Goal: Use online tool/utility: Utilize a website feature to perform a specific function

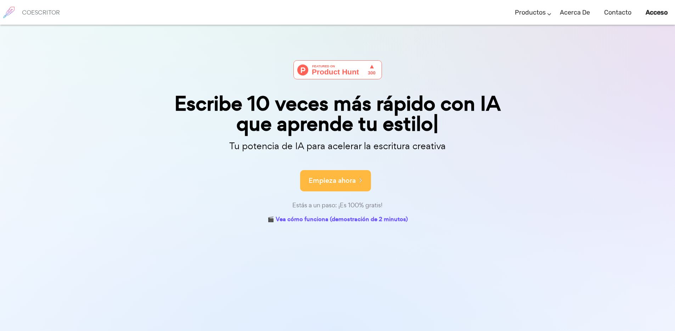
click at [353, 176] on font "Empieza ahora" at bounding box center [332, 181] width 47 height 10
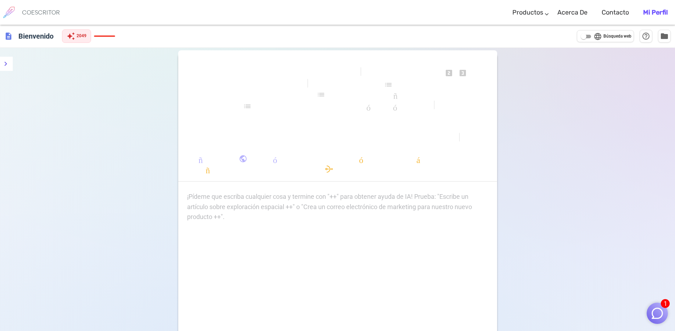
click at [356, 207] on div "¡Pídeme que escriba cualquier cosa y termine con "++" para obtener ayuda de IA!…" at bounding box center [337, 207] width 301 height 30
drag, startPoint x: 437, startPoint y: 214, endPoint x: 276, endPoint y: 203, distance: 161.7
click at [276, 203] on div "¡Pídeme que escriba cualquier cosa y termine con "++" para obtener ayuda de IA!…" at bounding box center [337, 207] width 301 height 30
drag, startPoint x: 277, startPoint y: 203, endPoint x: 283, endPoint y: 215, distance: 13.0
click at [283, 215] on div "¡Pídeme que escriba cualquier cosa y termine con "++" para obtener ayuda de IA!…" at bounding box center [337, 207] width 301 height 30
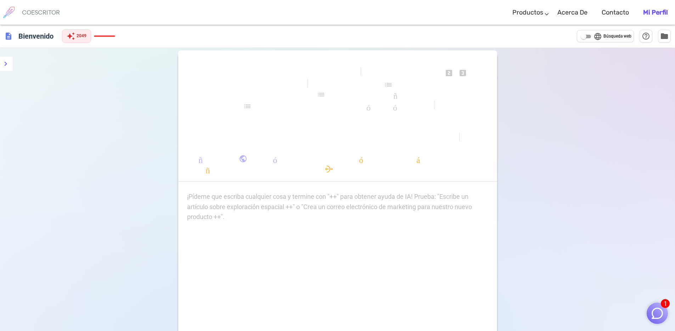
click at [298, 205] on div "¡Pídeme que escriba cualquier cosa y termine con "++" para obtener ayuda de IA!…" at bounding box center [337, 207] width 301 height 30
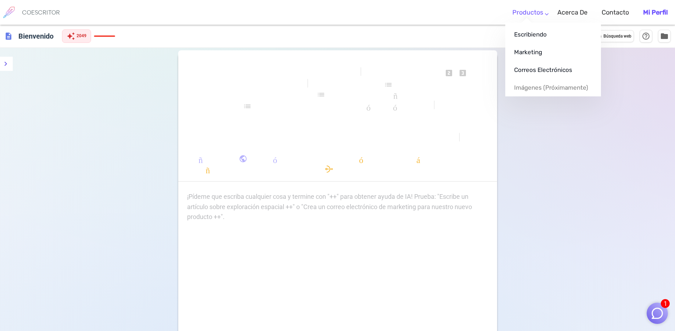
click at [543, 14] on link "Productos" at bounding box center [528, 12] width 31 height 21
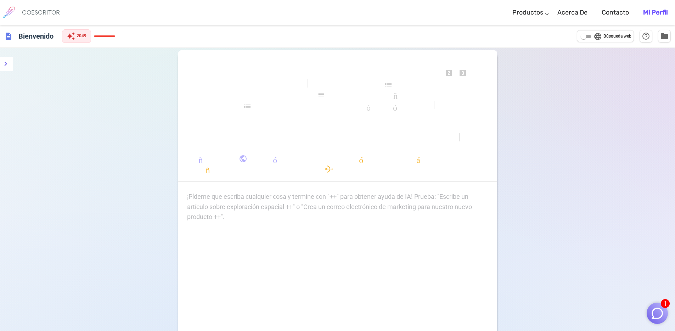
click at [335, 210] on div "¡Pídeme que escriba cualquier cosa y termine con "++" para obtener ayuda de IA!…" at bounding box center [337, 207] width 301 height 30
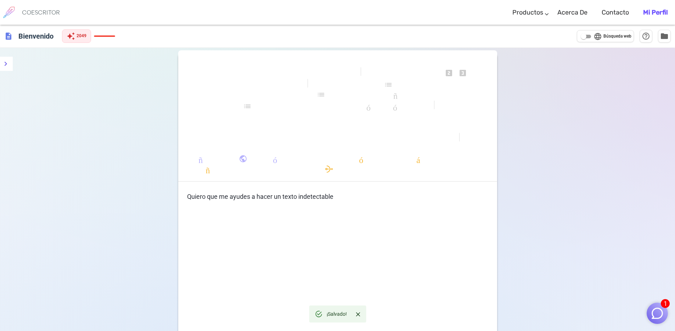
drag, startPoint x: 323, startPoint y: 177, endPoint x: 307, endPoint y: 190, distance: 21.4
click at [318, 182] on div "formato_negrita formato_cursiva formato_subrayado se ve_uno looks_two looks_3 f…" at bounding box center [337, 119] width 319 height 139
click at [286, 202] on div "Quiero que me ayudes a hacer un texto indetectable" at bounding box center [337, 263] width 319 height 142
click at [284, 195] on font "Quiero que me ayudes a hacer un texto indetectable" at bounding box center [260, 196] width 146 height 7
click at [336, 195] on p "Quiero que me ayudes a hacer un texto indetectable" at bounding box center [337, 197] width 301 height 10
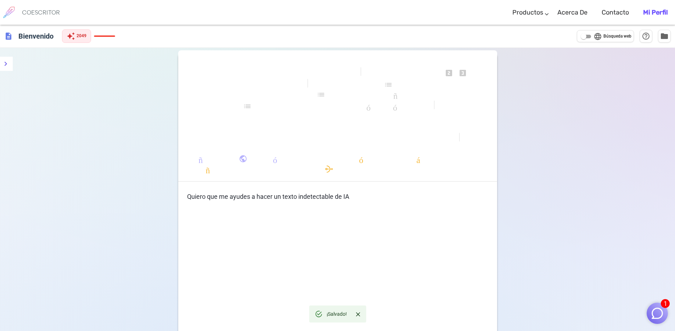
scroll to position [77, 0]
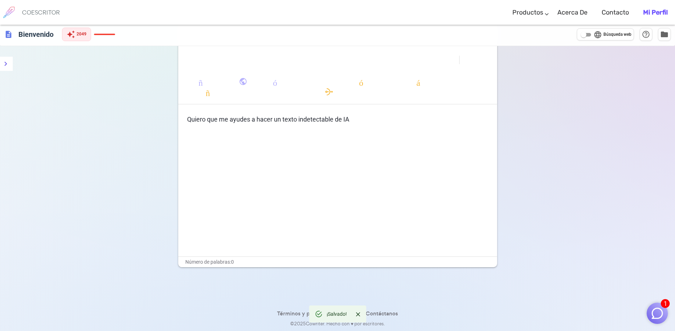
click at [478, 125] on div "Quiero que me ayudes a hacer un texto indetectable de IA" at bounding box center [337, 186] width 319 height 142
click at [389, 122] on p "Quiero que me ayudes a hacer un texto indetectable de IA" at bounding box center [337, 120] width 301 height 10
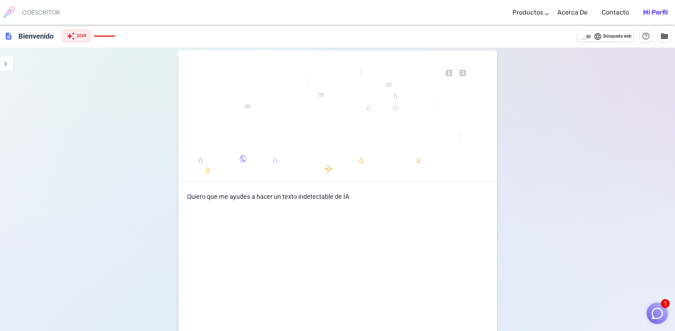
scroll to position [1, 0]
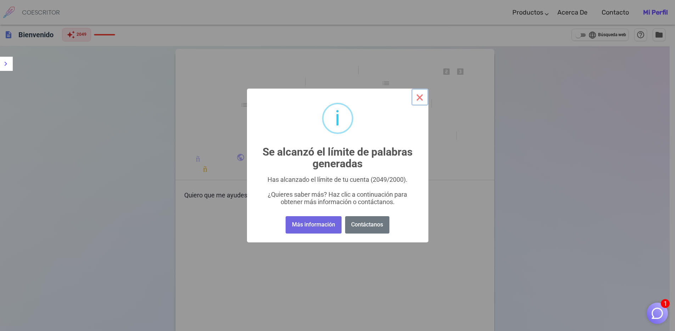
click at [421, 104] on font "×" at bounding box center [419, 97] width 9 height 16
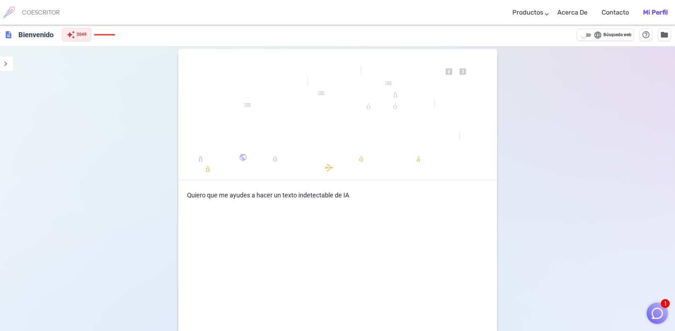
click at [493, 152] on div "formato_negrita formato_cursiva formato_subrayado se ve_uno looks_two looks_3 f…" at bounding box center [337, 117] width 319 height 125
